Goal: Transaction & Acquisition: Purchase product/service

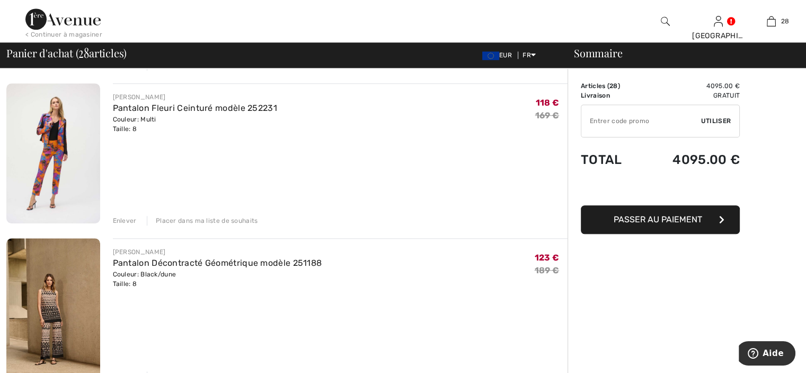
scroll to position [795, 0]
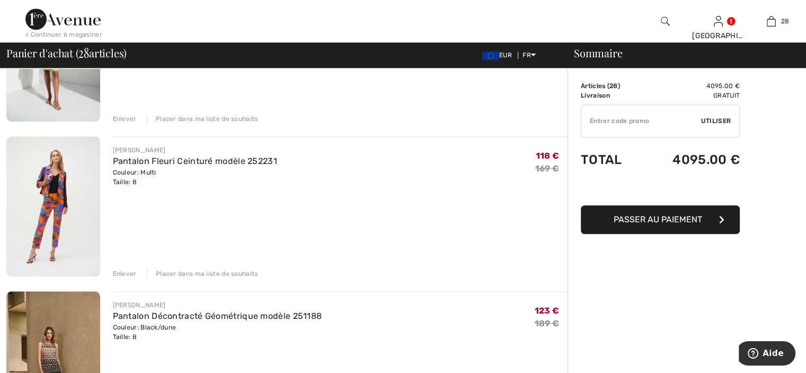
click at [126, 271] on div "Enlever" at bounding box center [125, 274] width 24 height 10
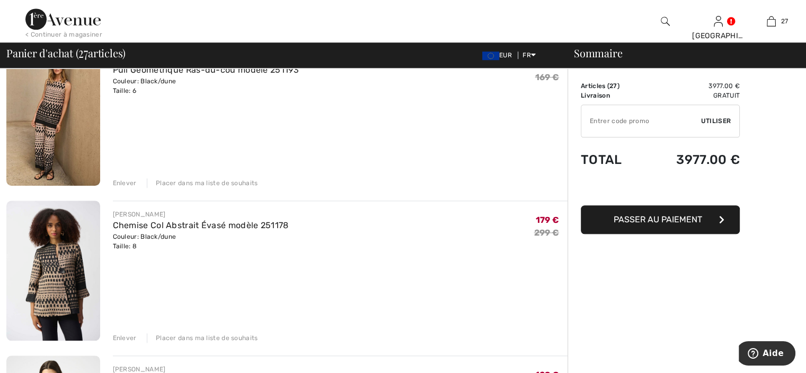
scroll to position [1045, 0]
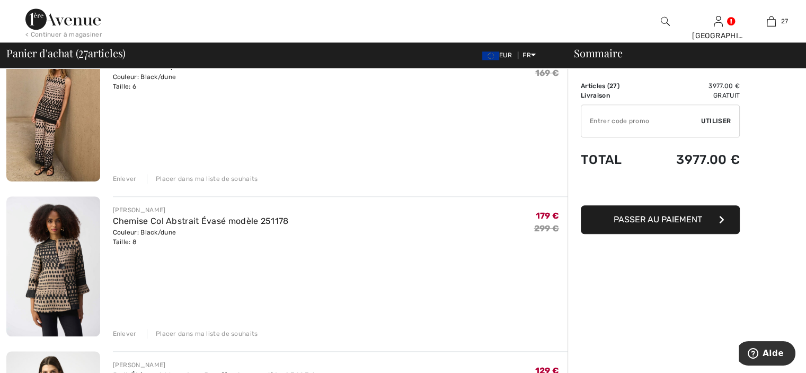
click at [126, 332] on div "Enlever" at bounding box center [125, 334] width 24 height 10
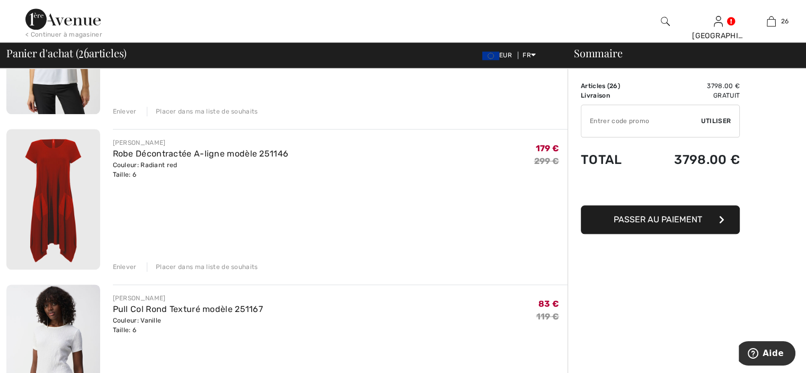
scroll to position [1204, 0]
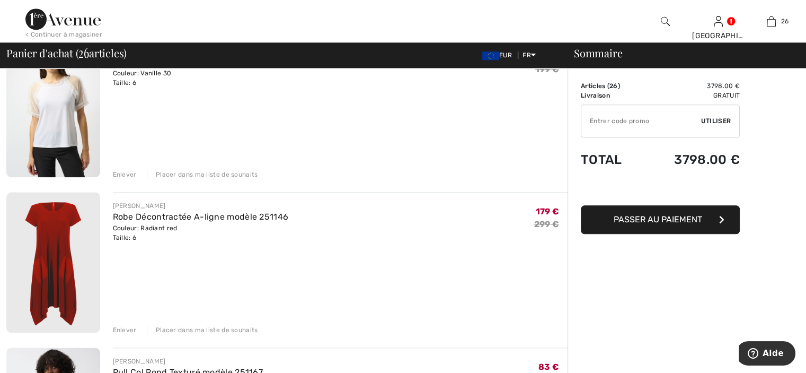
click at [131, 174] on div "Enlever" at bounding box center [125, 175] width 24 height 10
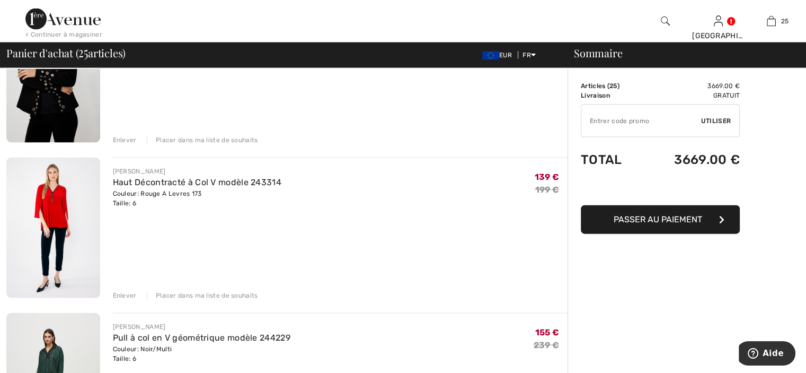
scroll to position [2357, 0]
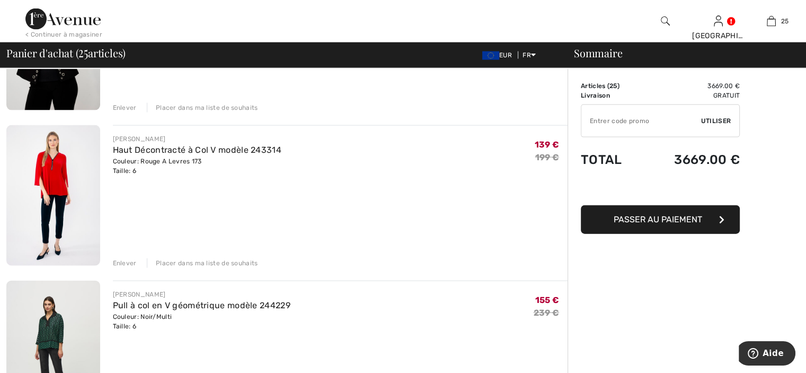
click at [114, 261] on div "Enlever" at bounding box center [125, 263] width 24 height 10
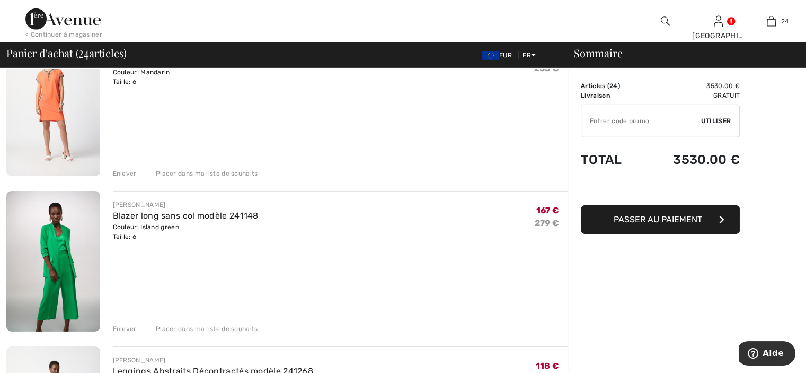
scroll to position [3398, 0]
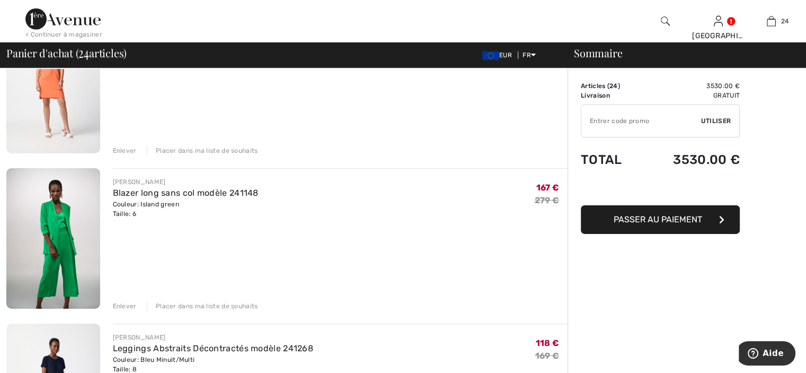
click at [115, 304] on div "Enlever" at bounding box center [125, 306] width 24 height 10
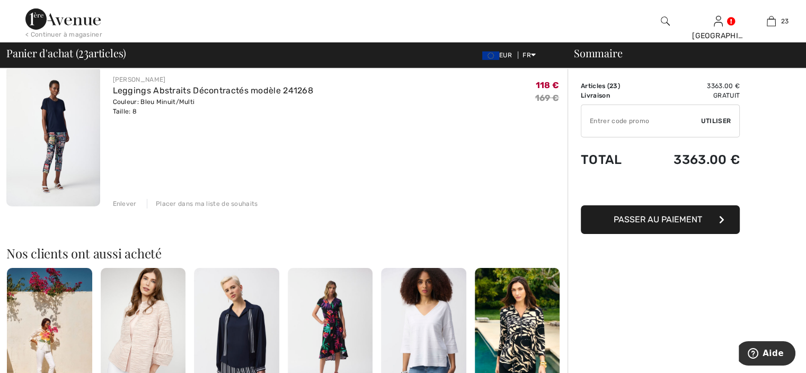
scroll to position [3438, 0]
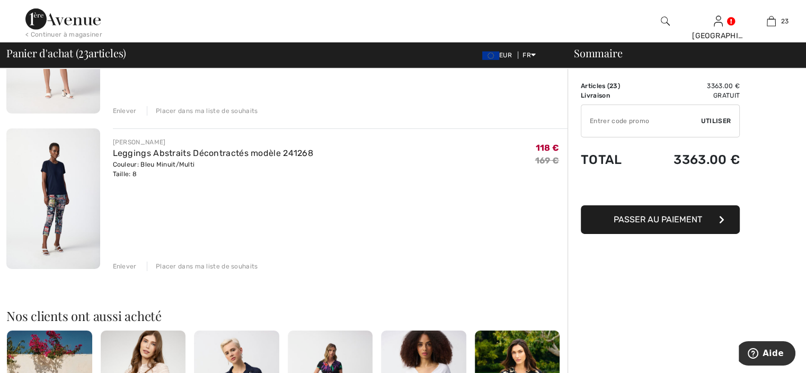
drag, startPoint x: 130, startPoint y: 265, endPoint x: 131, endPoint y: 259, distance: 5.9
click at [130, 264] on div "Enlever" at bounding box center [125, 266] width 24 height 10
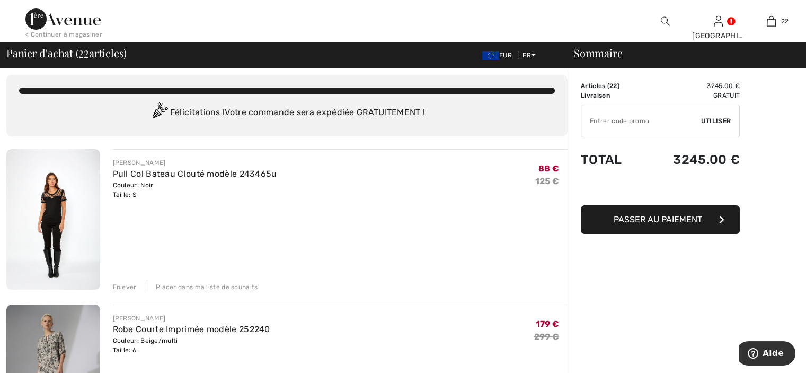
scroll to position [0, 0]
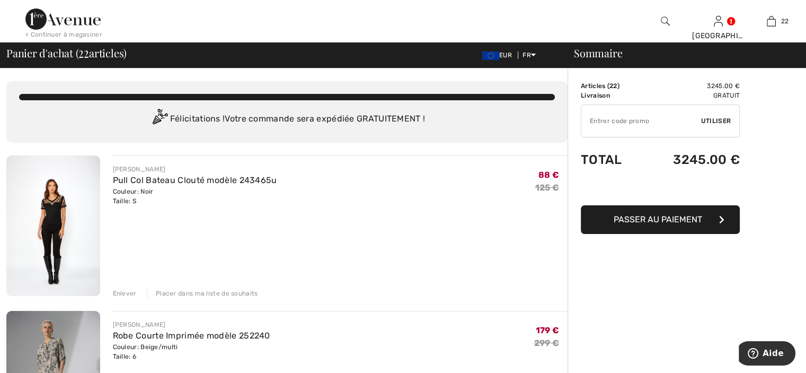
click at [78, 36] on div "< Continuer à magasiner" at bounding box center [63, 35] width 77 height 10
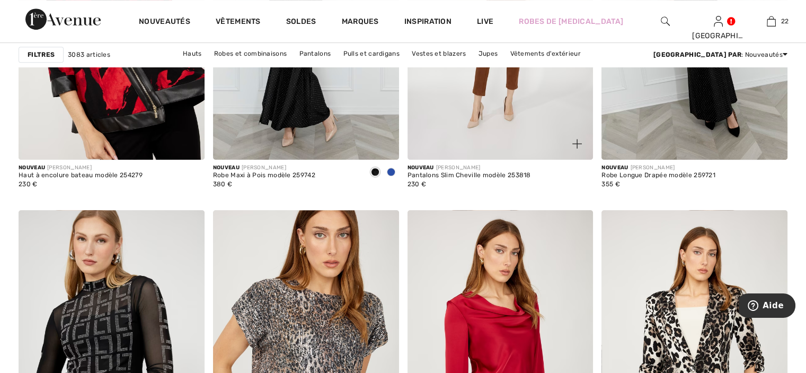
scroll to position [4453, 0]
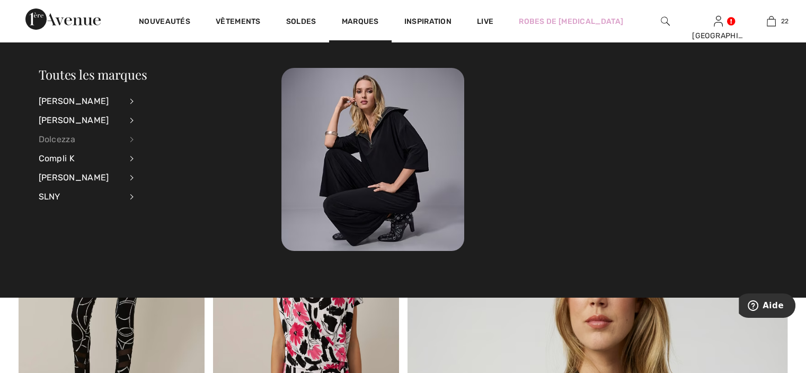
click at [70, 136] on div "Dolcezza" at bounding box center [80, 139] width 83 height 19
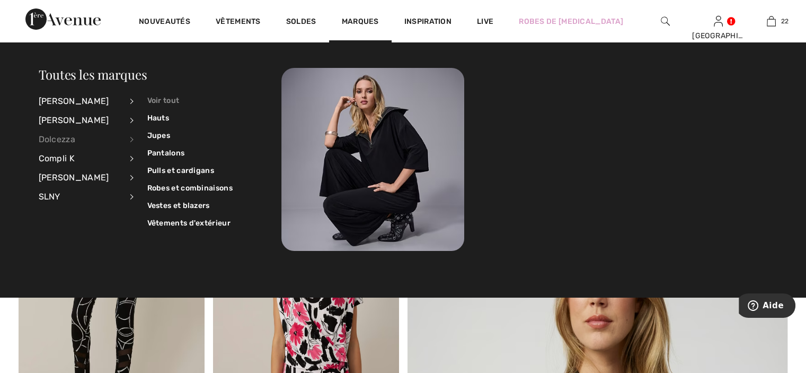
click at [166, 97] on link "Voir tout" at bounding box center [189, 100] width 85 height 17
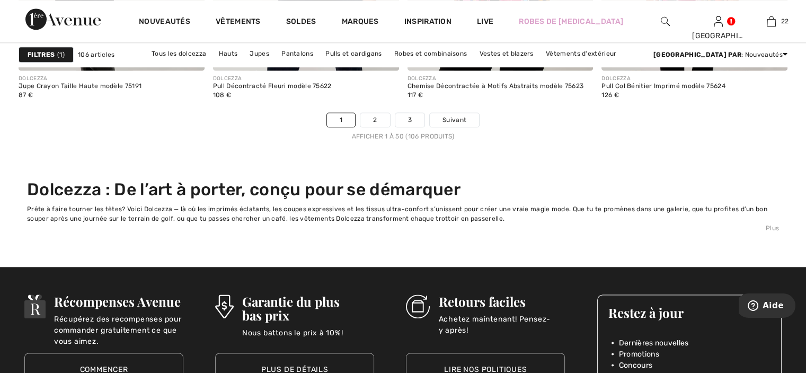
scroll to position [5142, 0]
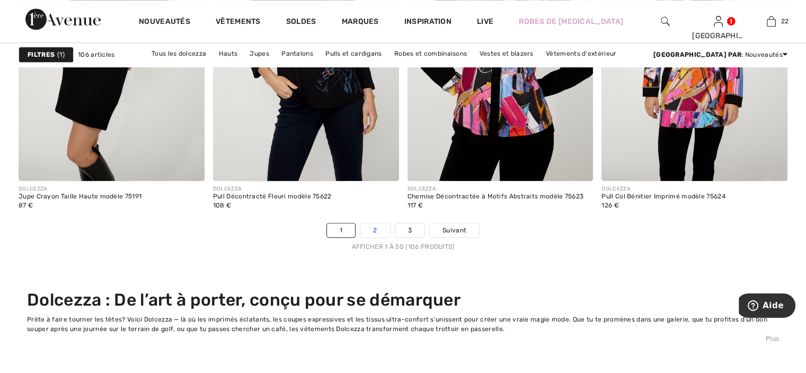
click at [381, 231] on link "2" at bounding box center [374, 230] width 29 height 14
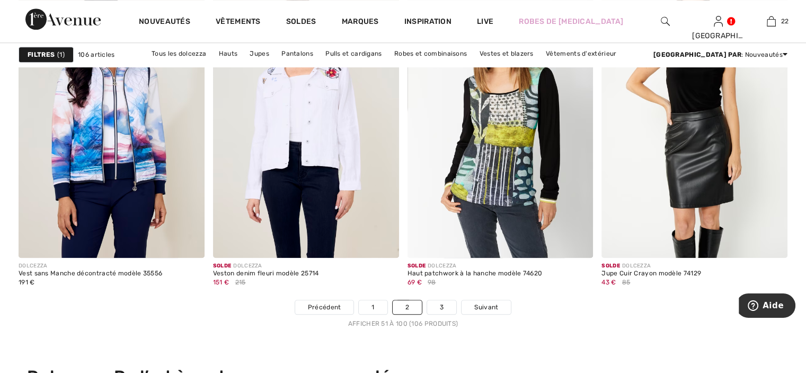
scroll to position [5189, 0]
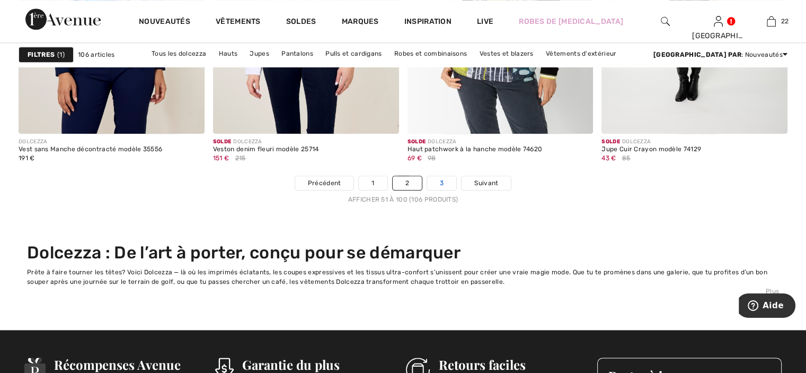
click at [451, 185] on link "3" at bounding box center [441, 183] width 29 height 14
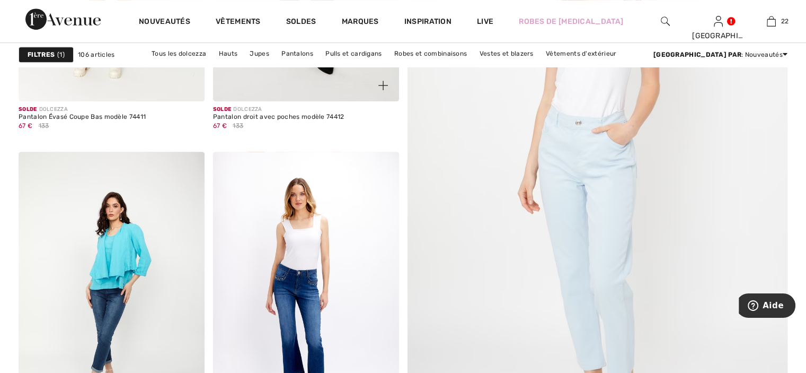
scroll to position [424, 0]
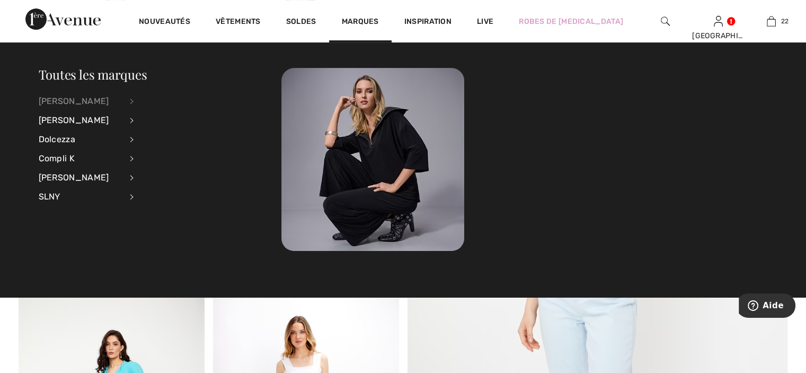
click at [93, 101] on div "[PERSON_NAME]" at bounding box center [80, 101] width 83 height 19
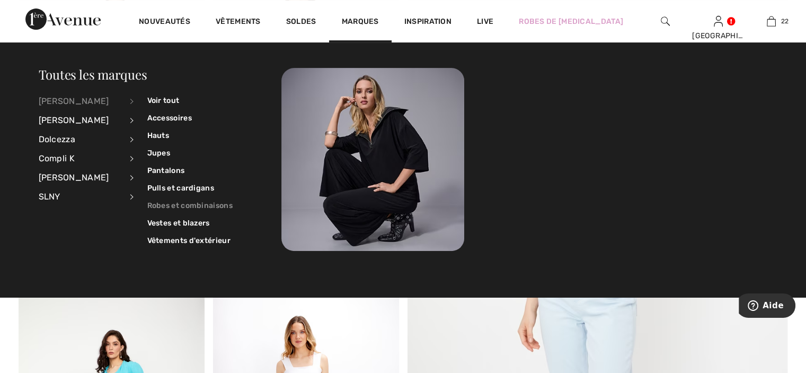
click at [184, 205] on link "Robes et combinaisons" at bounding box center [189, 205] width 85 height 17
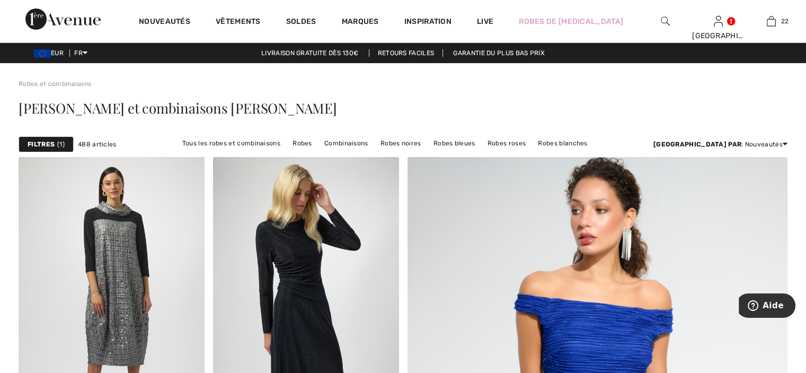
click at [51, 147] on strong "Filtres" at bounding box center [41, 144] width 27 height 10
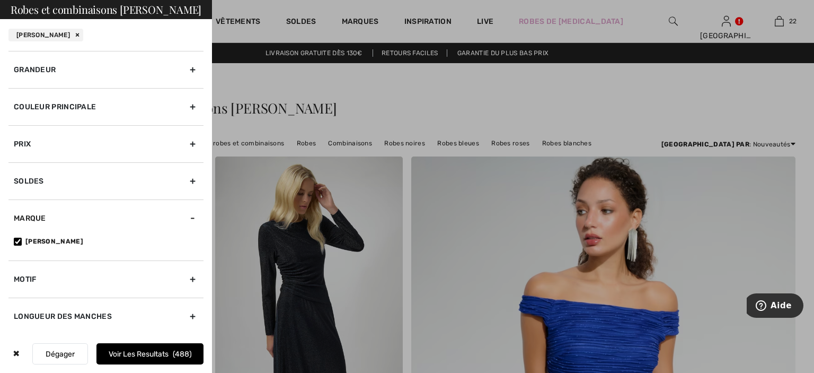
click at [80, 73] on div "Grandeur" at bounding box center [105, 69] width 195 height 37
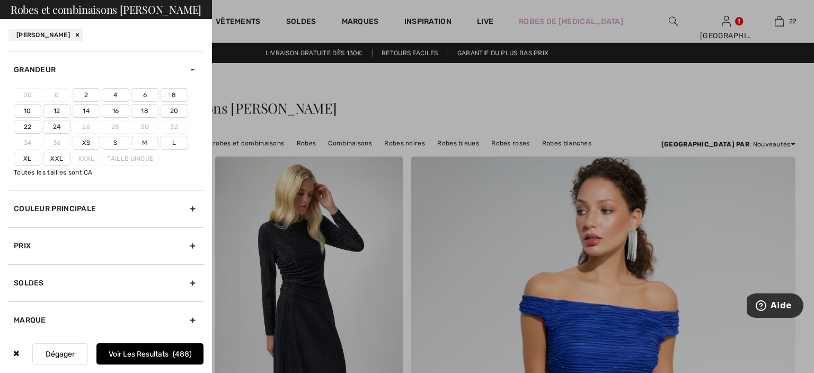
click at [140, 91] on label "6" at bounding box center [145, 95] width 28 height 14
click at [0, 0] on input"] "6" at bounding box center [0, 0] width 0 height 0
click at [151, 352] on button "Voir les resultats 277" at bounding box center [149, 353] width 107 height 21
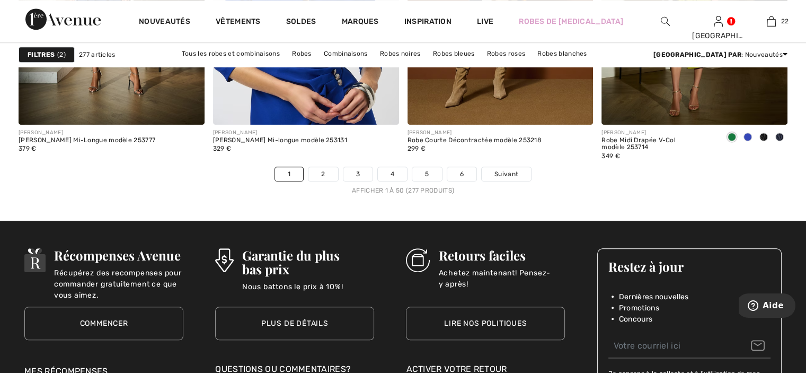
scroll to position [4983, 0]
